Goal: Task Accomplishment & Management: Manage account settings

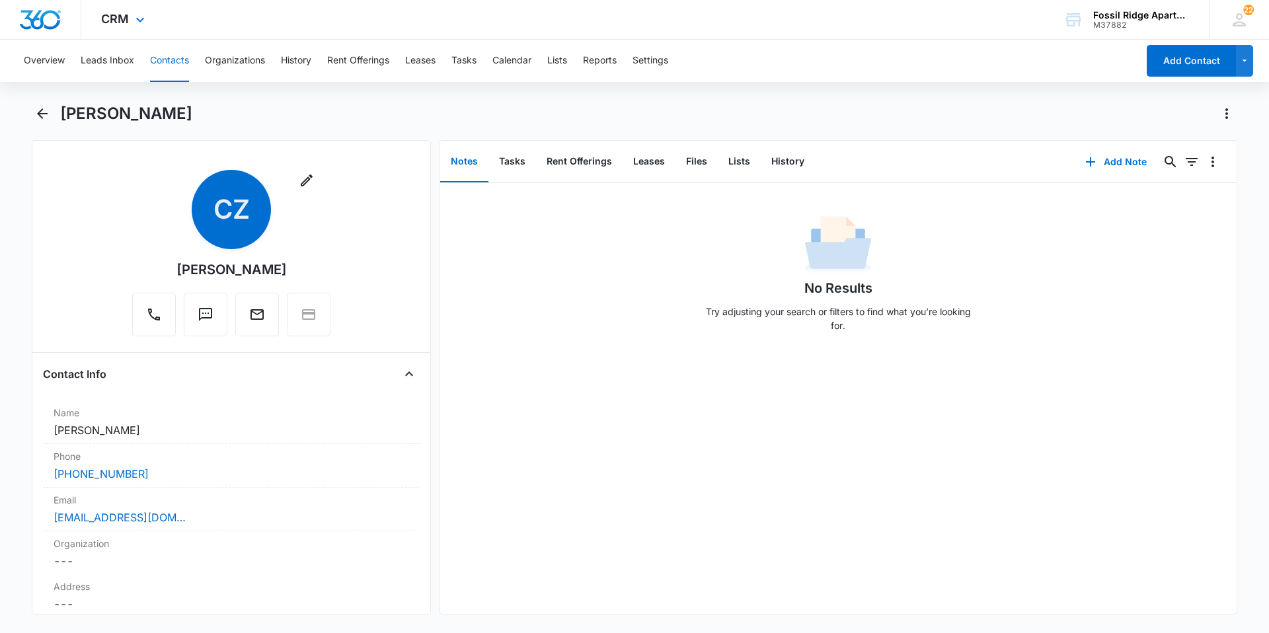
scroll to position [1850, 0]
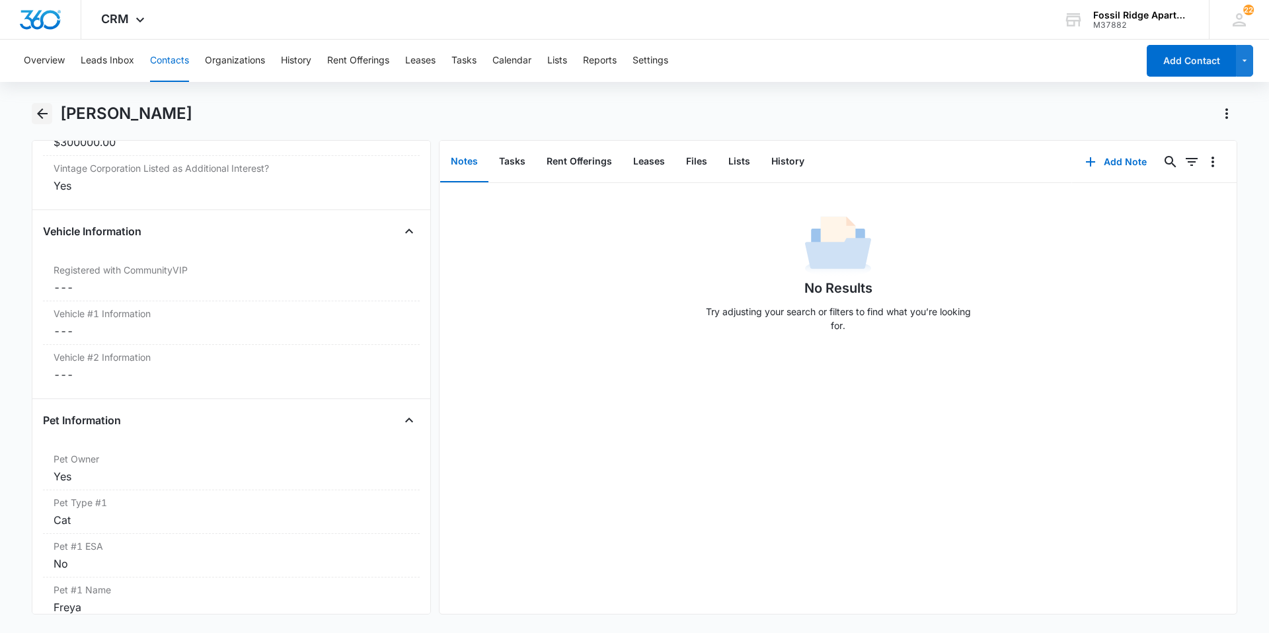
click at [38, 112] on icon "Back" at bounding box center [42, 114] width 16 height 16
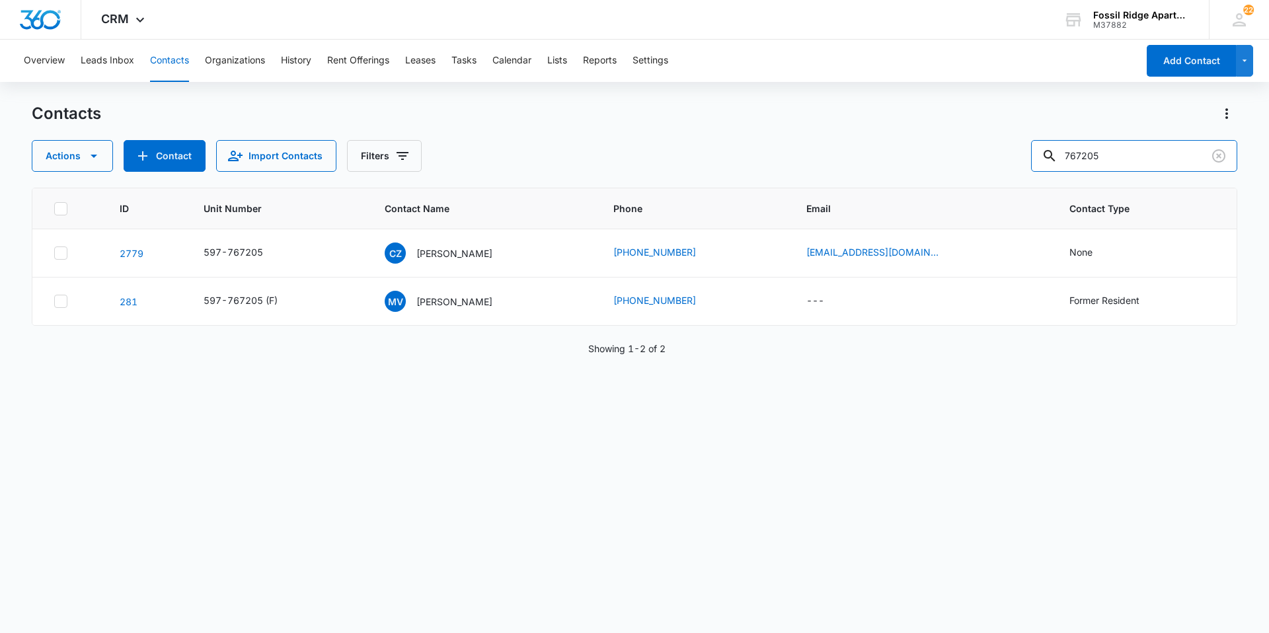
drag, startPoint x: 1119, startPoint y: 143, endPoint x: 1001, endPoint y: 145, distance: 118.3
click at [1001, 145] on div "Actions Contact Import Contacts Filters 767205" at bounding box center [634, 156] width 1205 height 32
type input "900306"
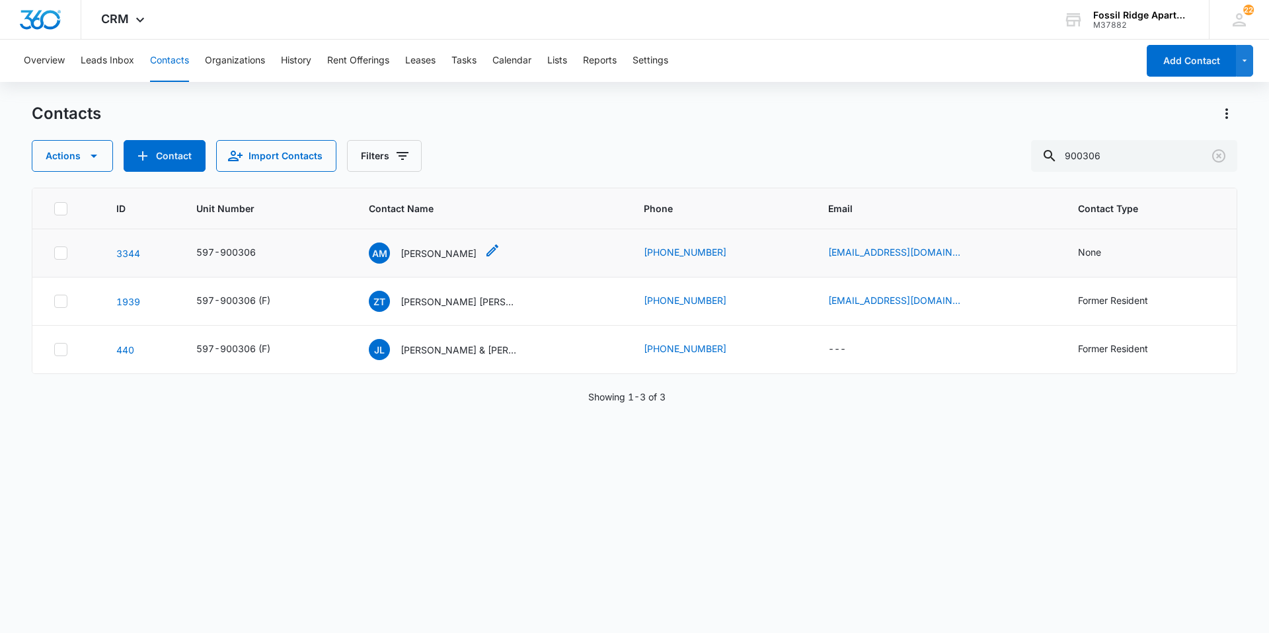
click at [426, 256] on p "[PERSON_NAME]" at bounding box center [438, 254] width 76 height 14
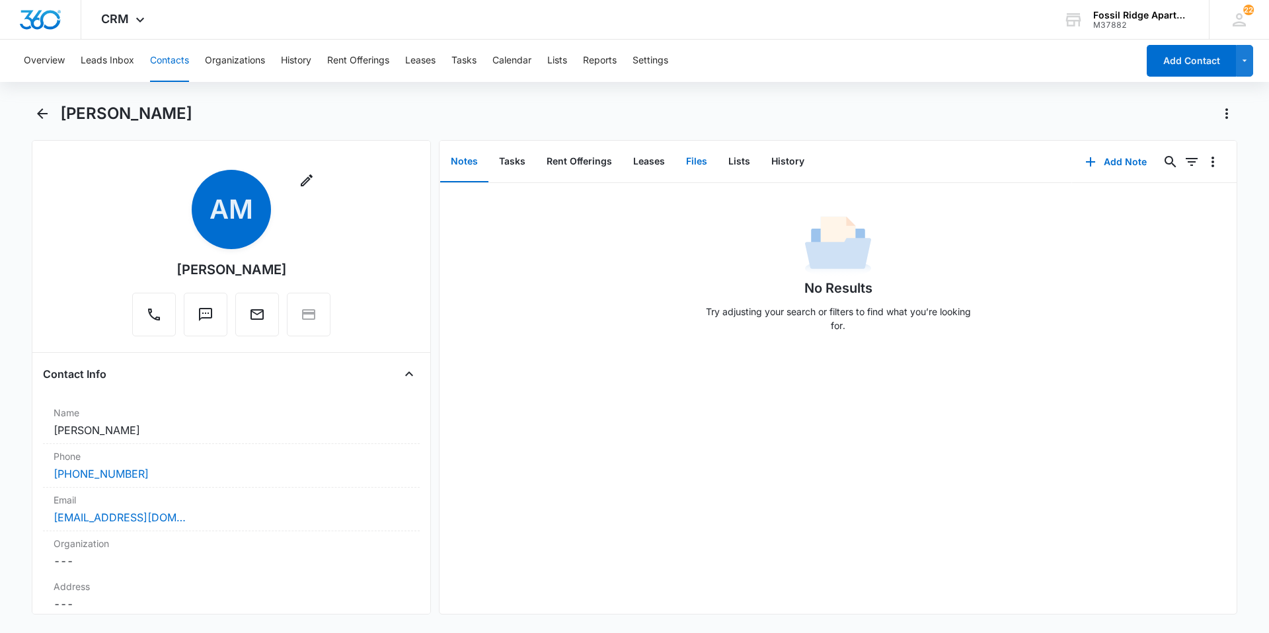
click at [691, 161] on button "Files" at bounding box center [696, 161] width 42 height 41
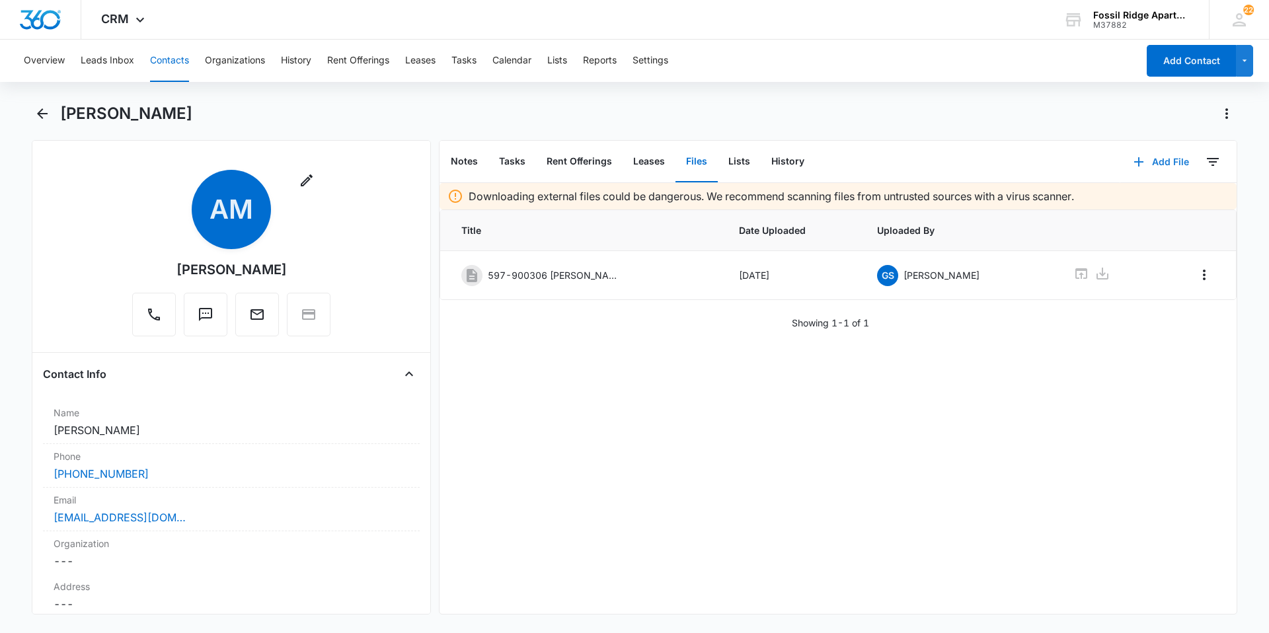
click at [1131, 161] on icon "button" at bounding box center [1139, 162] width 16 height 16
click at [1119, 206] on div "Upload Files" at bounding box center [1143, 204] width 53 height 9
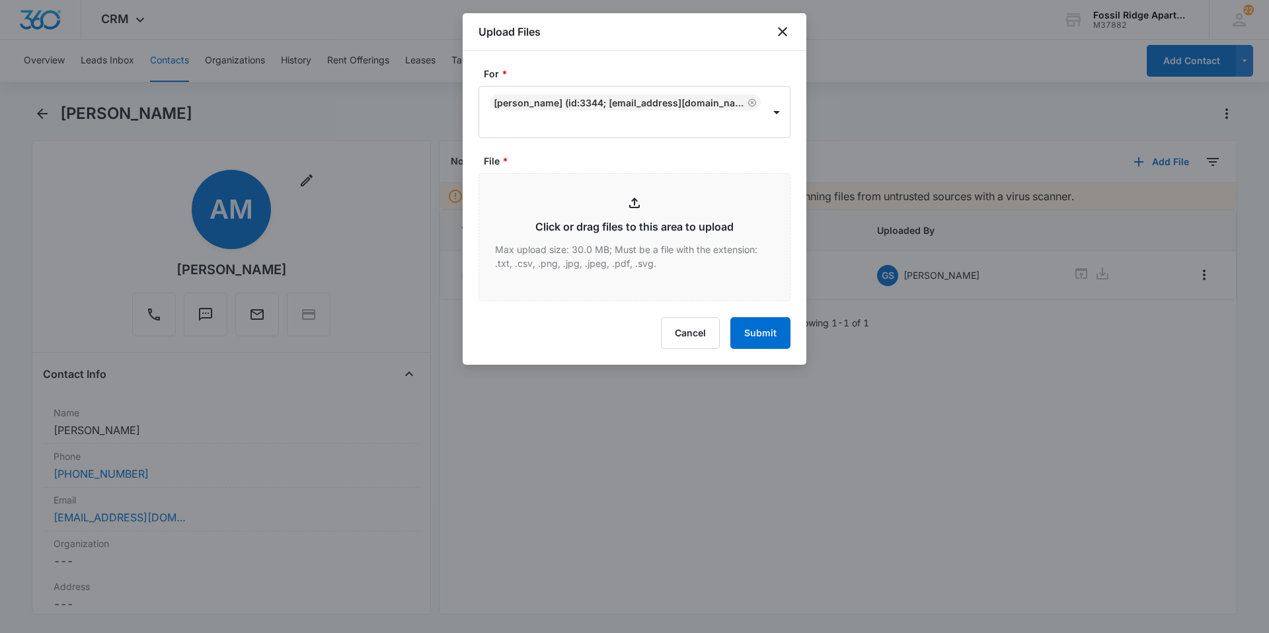
type input "C:\fakepath\Xerox Scan_09102025091825.pdf"
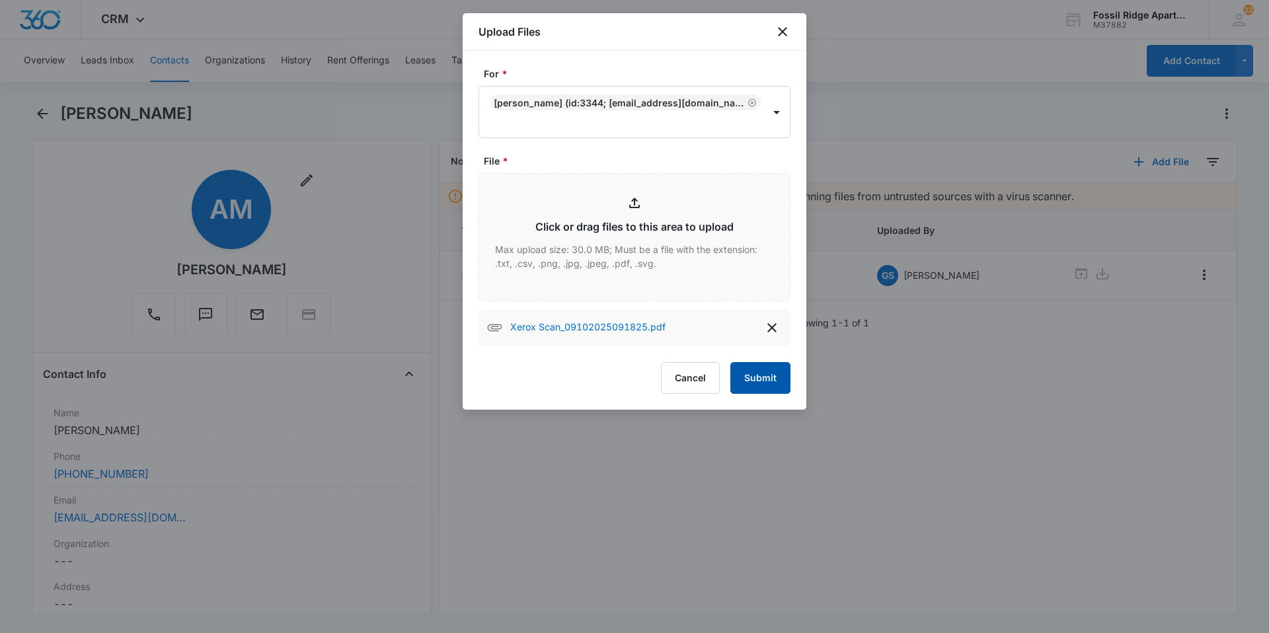
click at [767, 381] on button "Submit" at bounding box center [760, 378] width 60 height 32
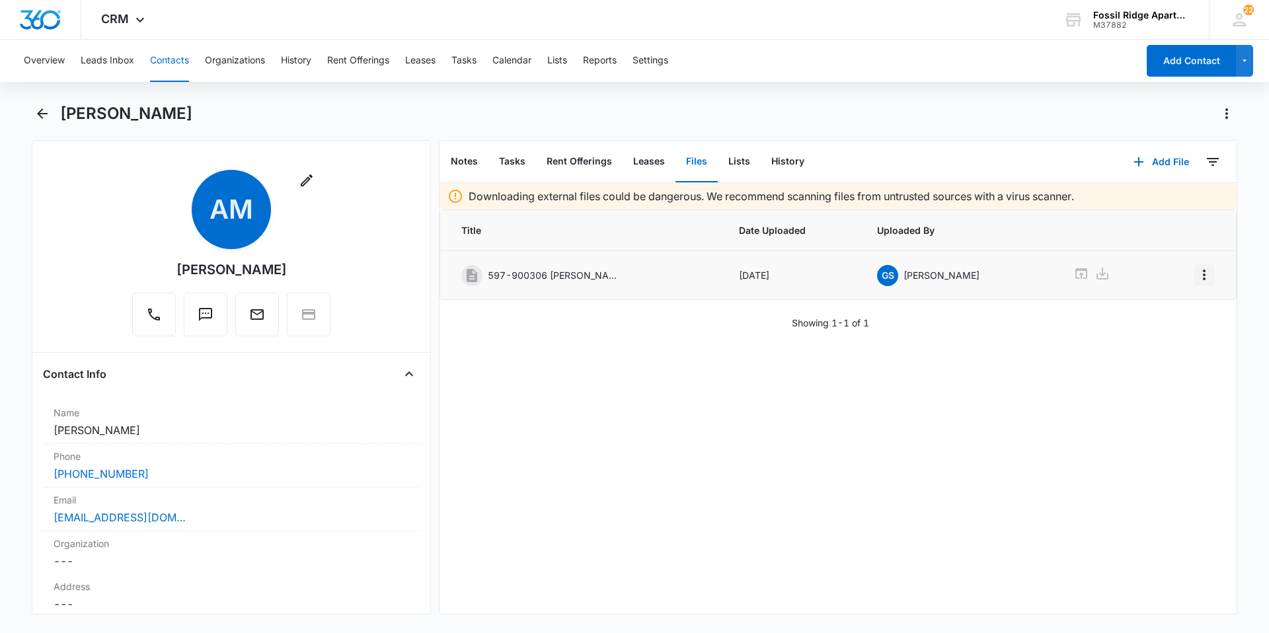
click at [1196, 270] on icon "Overflow Menu" at bounding box center [1204, 275] width 16 height 16
click at [1156, 316] on div "Edit" at bounding box center [1159, 311] width 28 height 9
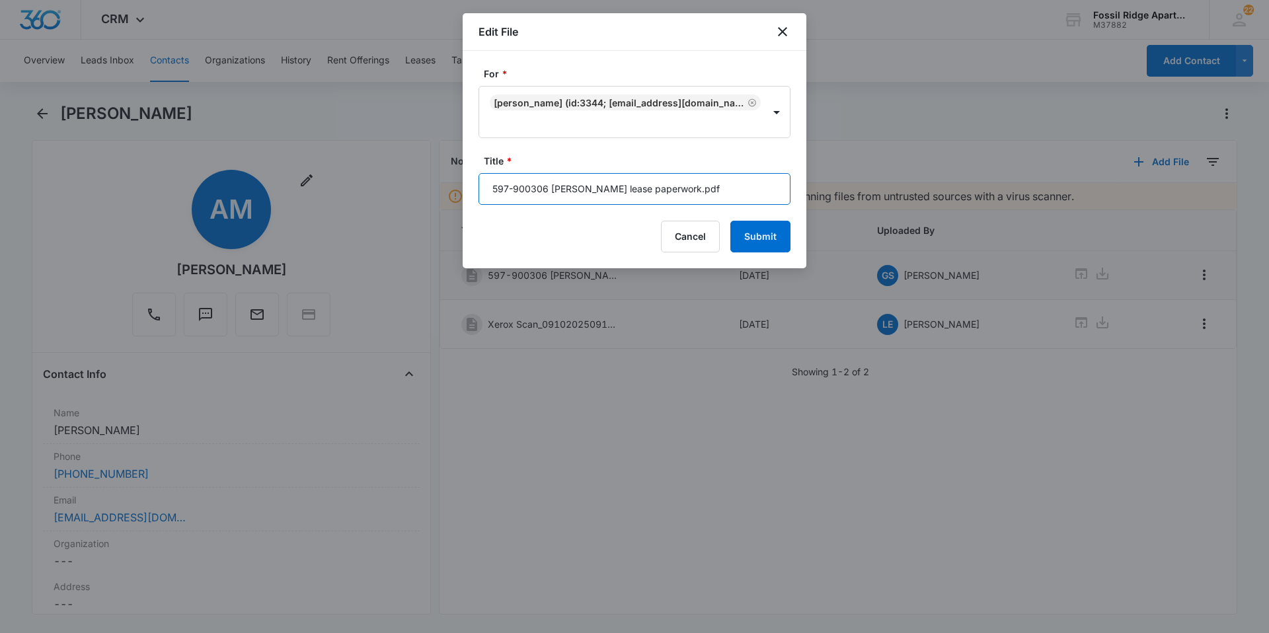
drag, startPoint x: 710, startPoint y: 188, endPoint x: 469, endPoint y: 192, distance: 240.6
click at [469, 192] on div "For * [PERSON_NAME] (ID:3344; [EMAIL_ADDRESS][DOMAIN_NAME]; 9702128258) Title *…" at bounding box center [635, 159] width 344 height 217
click at [557, 238] on div "Cancel Submit" at bounding box center [634, 237] width 312 height 32
click at [686, 240] on button "Cancel" at bounding box center [690, 237] width 59 height 32
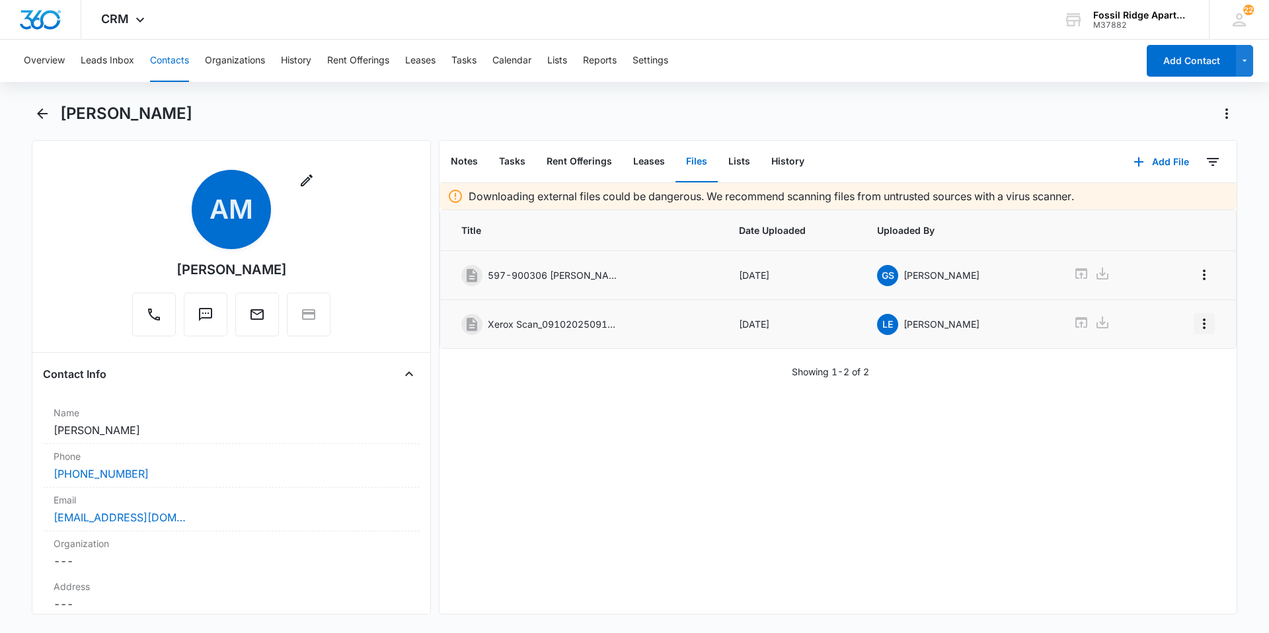
click at [1203, 323] on icon "Overflow Menu" at bounding box center [1204, 324] width 3 height 11
click at [1152, 360] on div "Edit" at bounding box center [1159, 360] width 28 height 9
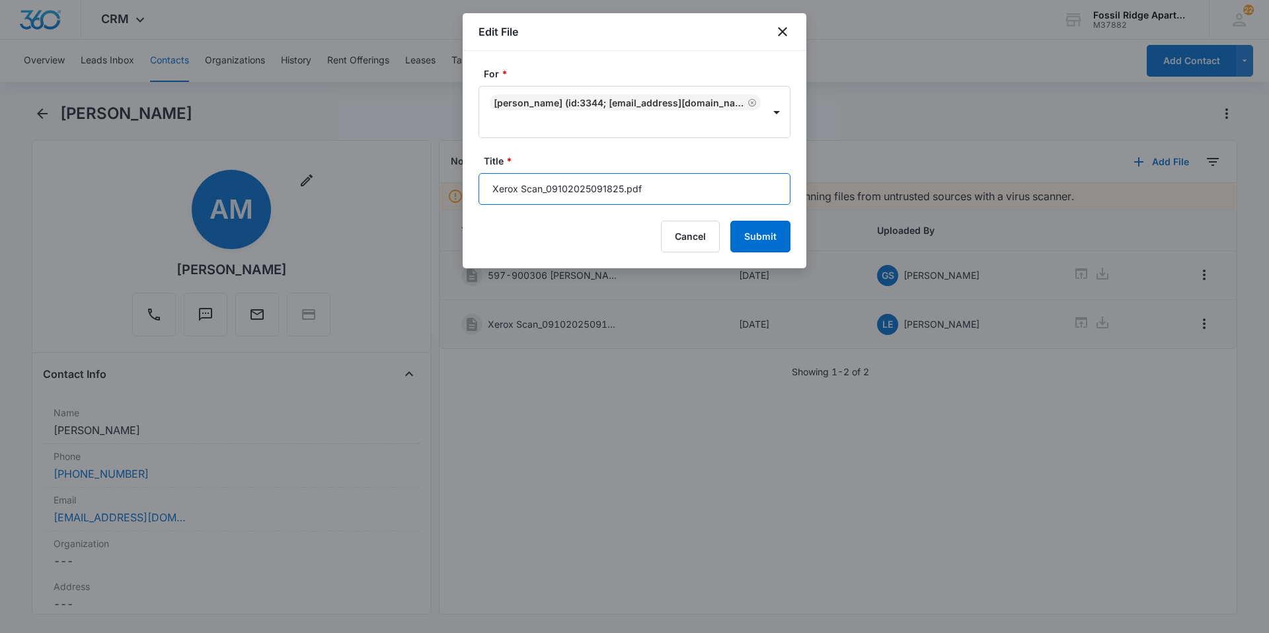
drag, startPoint x: 623, startPoint y: 189, endPoint x: 464, endPoint y: 188, distance: 158.6
click at [464, 188] on div "For * [PERSON_NAME] (ID:3344; [EMAIL_ADDRESS][DOMAIN_NAME]; 9702128258) Title *…" at bounding box center [635, 159] width 344 height 217
type input "Disbursement 597-900306.pdf"
click at [761, 234] on button "Submit" at bounding box center [760, 237] width 60 height 32
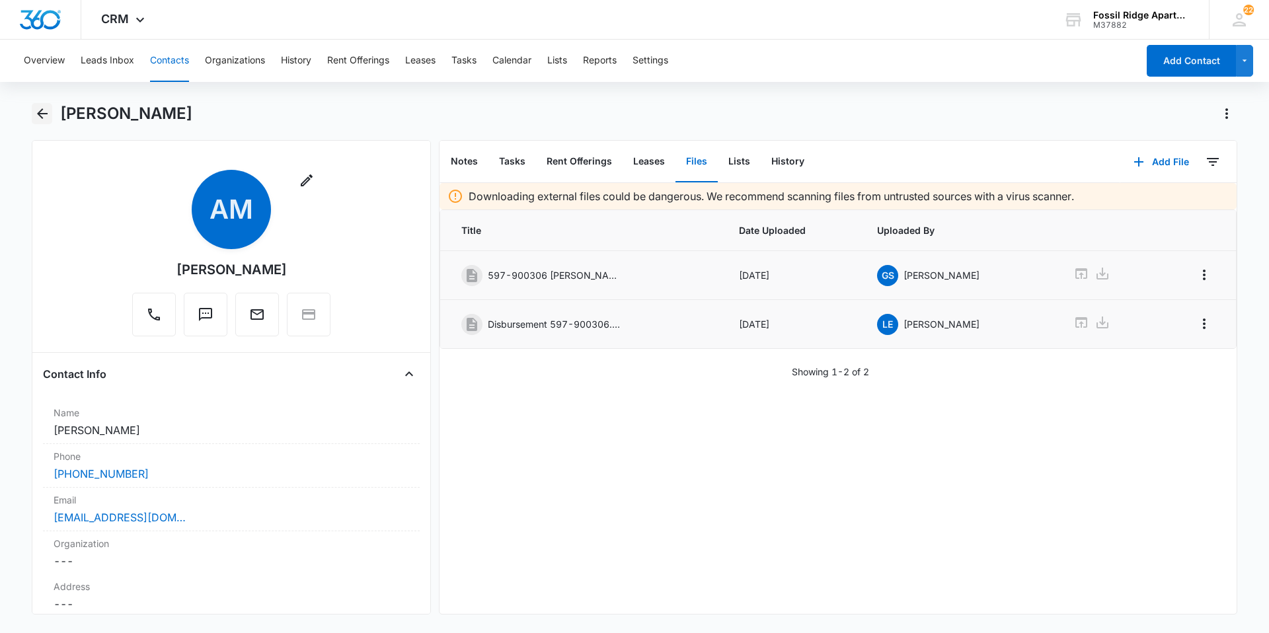
click at [36, 108] on icon "Back" at bounding box center [42, 114] width 16 height 16
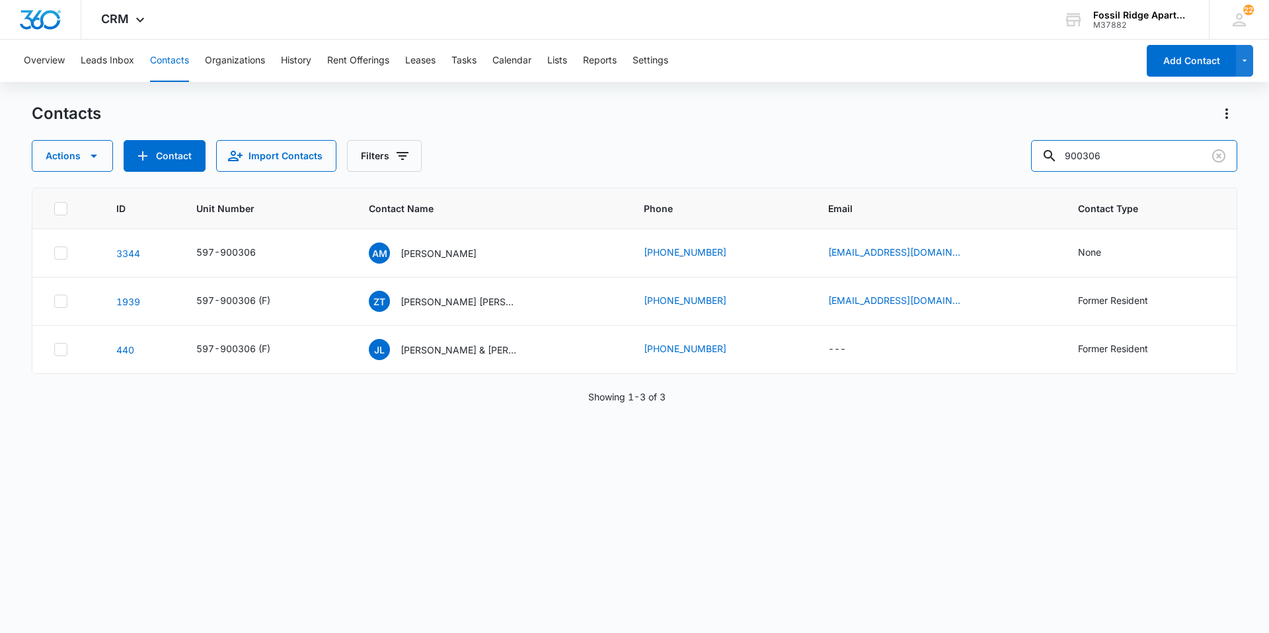
drag, startPoint x: 1128, startPoint y: 151, endPoint x: 1022, endPoint y: 156, distance: 106.5
click at [1022, 156] on div "Actions Contact Import Contacts Filters 900306" at bounding box center [634, 156] width 1205 height 32
type input "770106"
